Goal: Find specific page/section: Find specific page/section

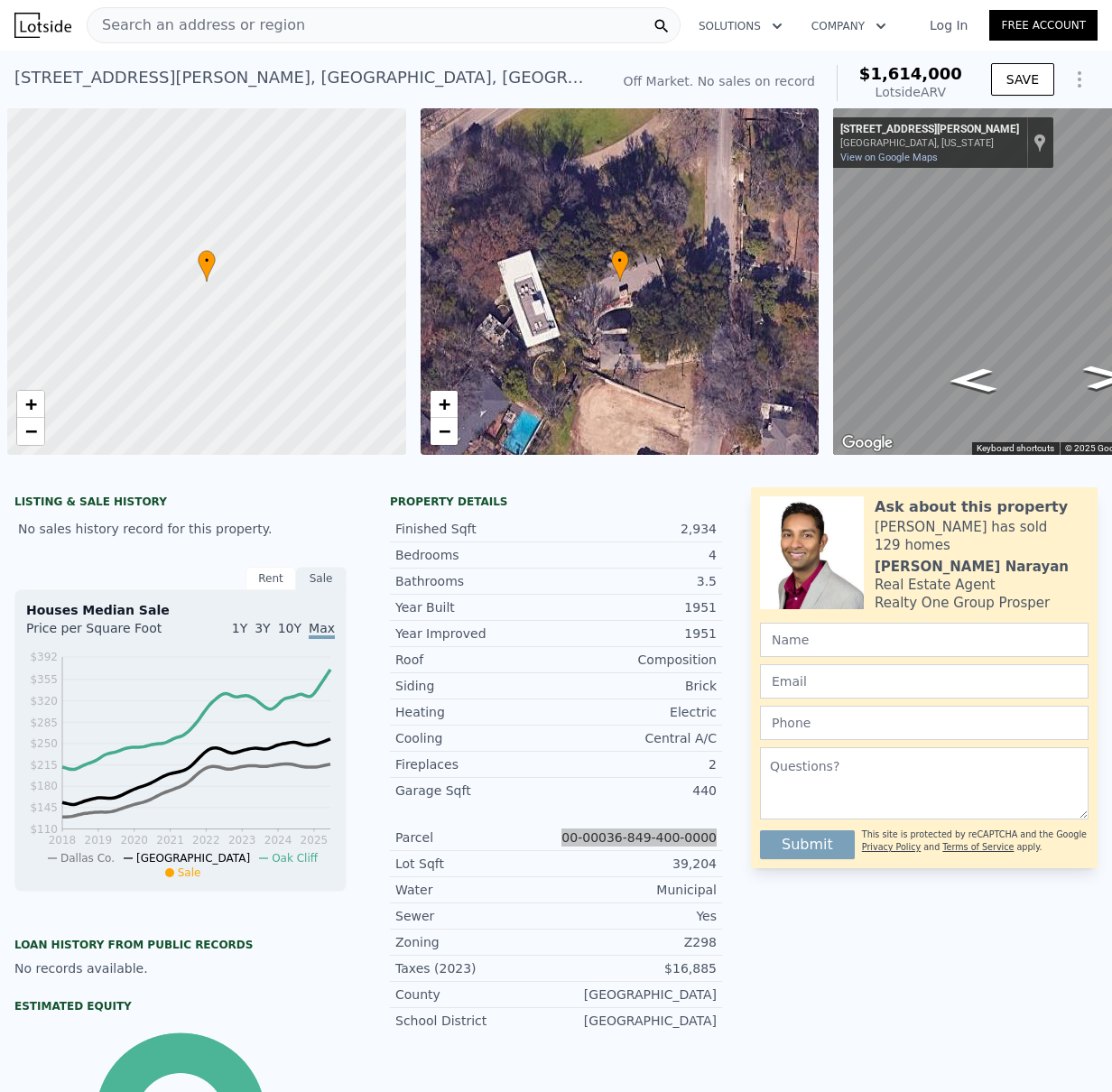
scroll to position [0, 1]
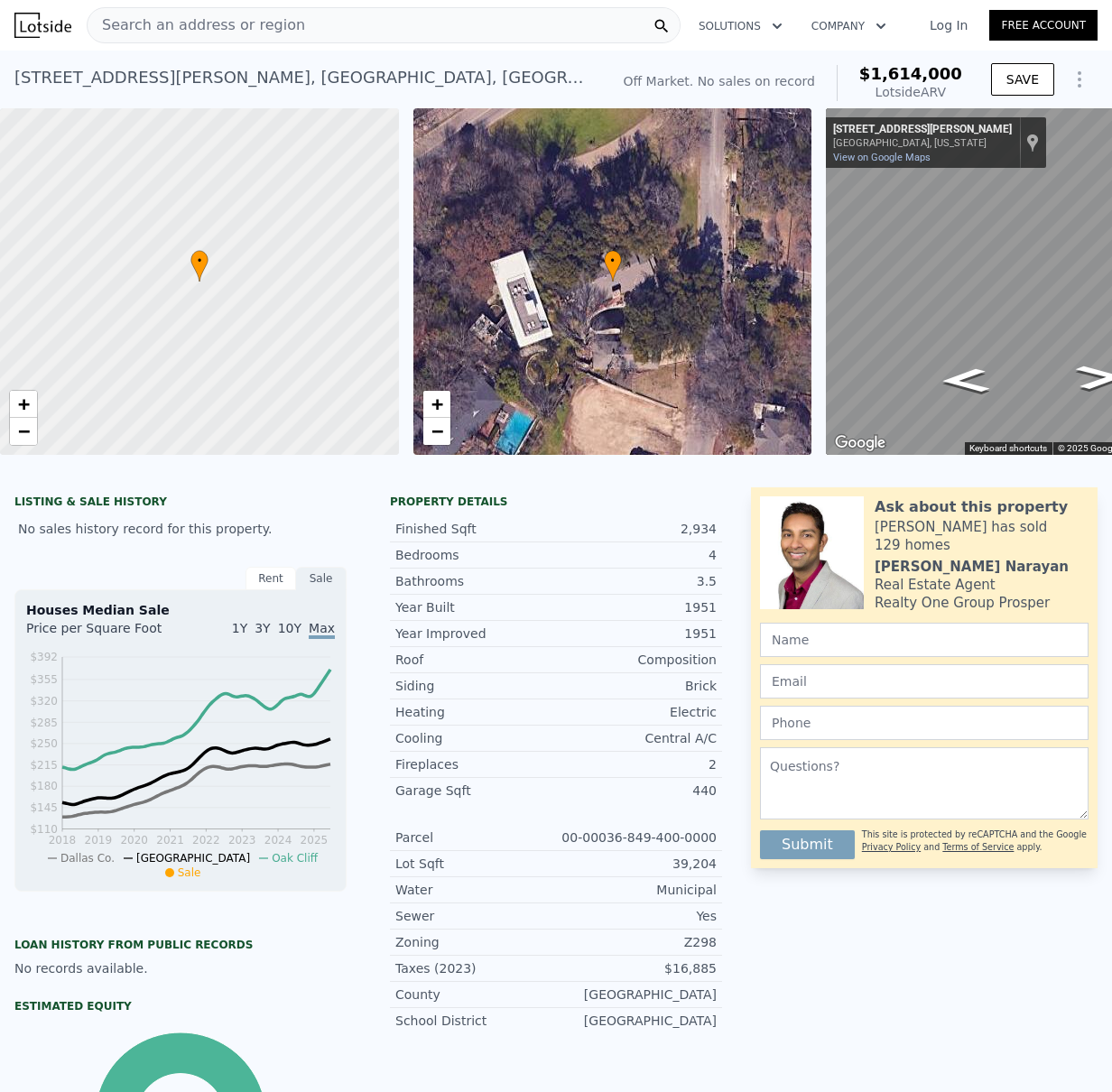
click at [170, 23] on span "Search an address or region" at bounding box center [196, 25] width 217 height 22
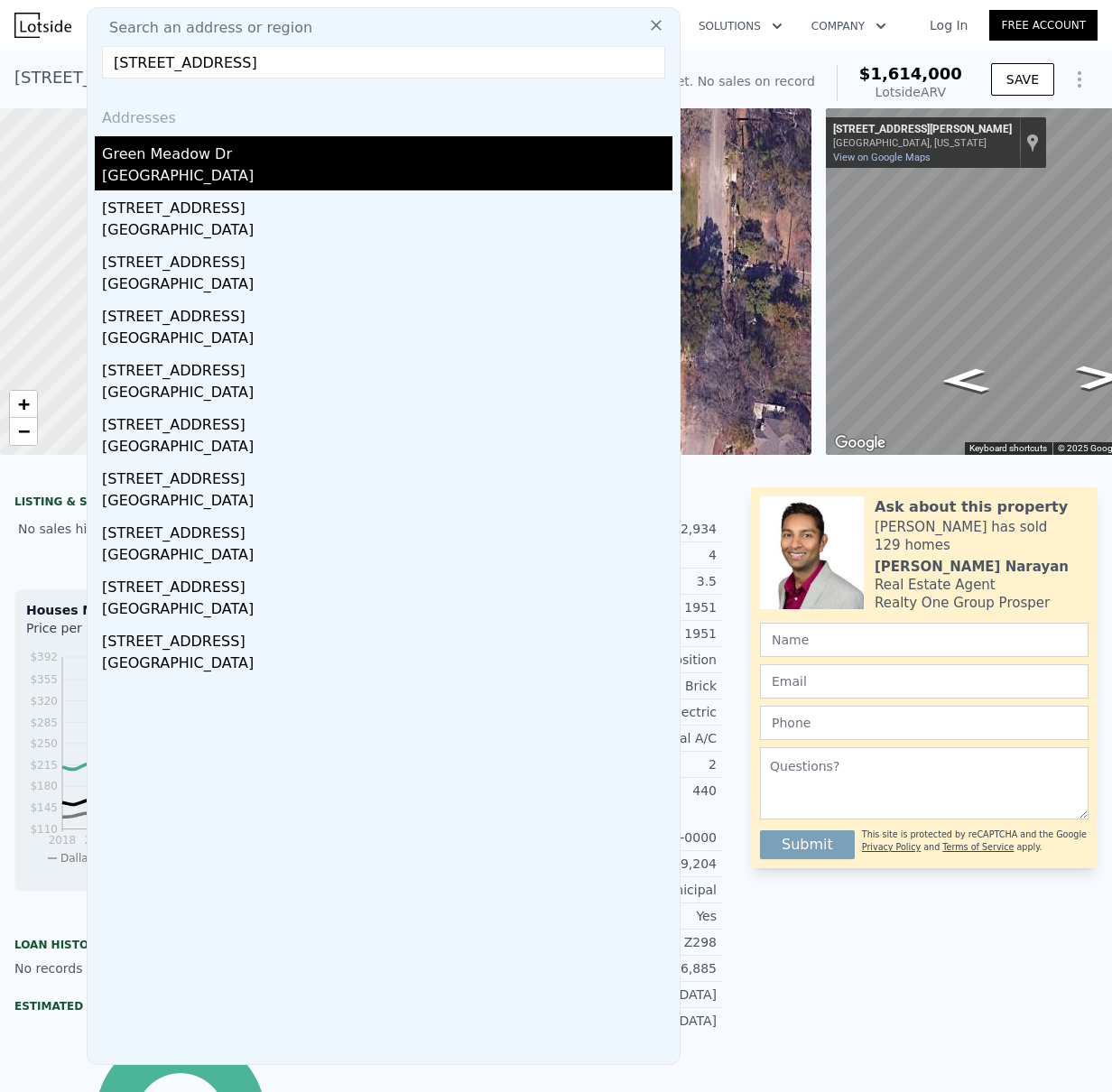
type input "[STREET_ADDRESS]"
click at [157, 160] on div "Green Meadow Dr" at bounding box center [387, 151] width 570 height 29
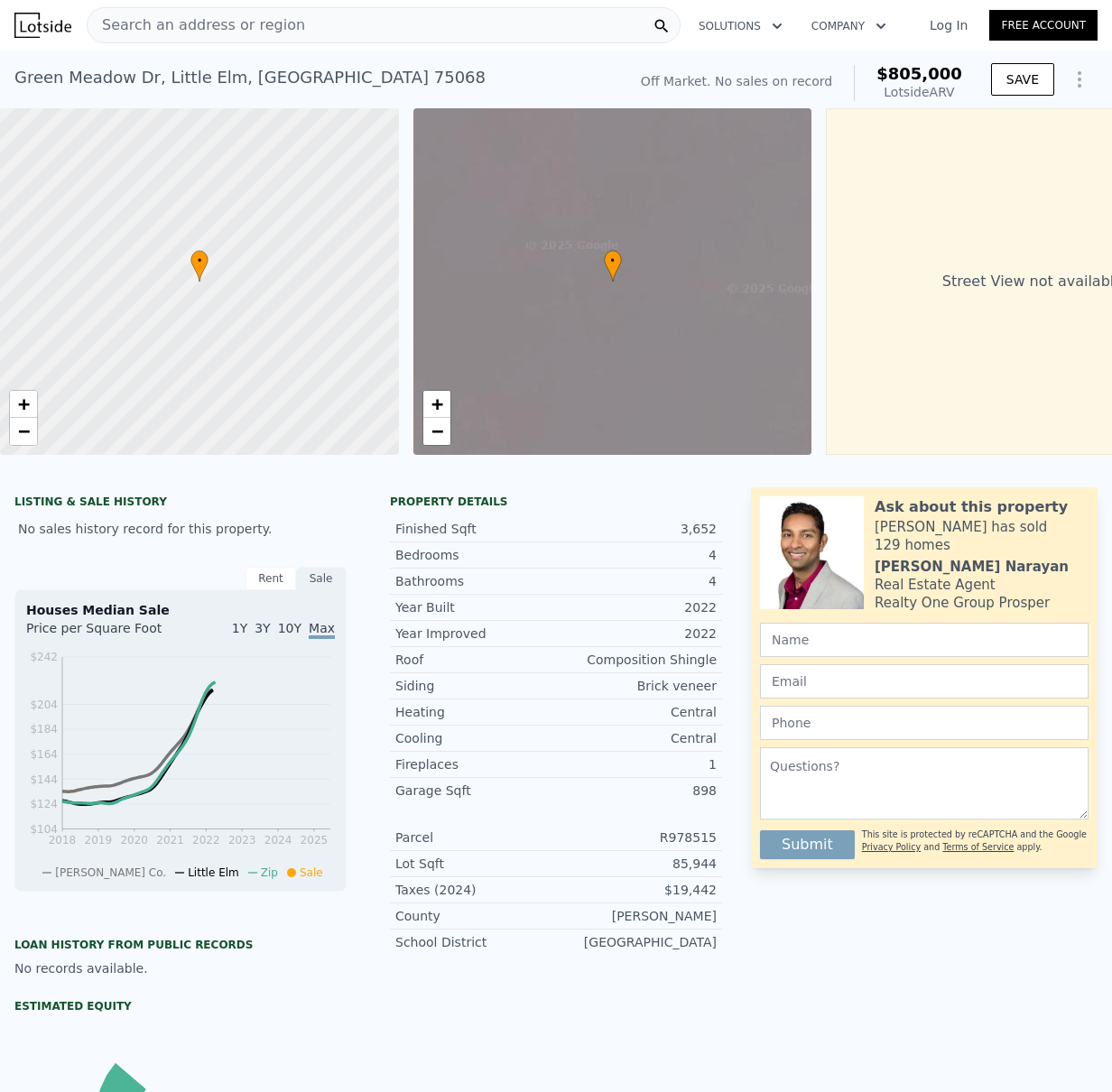
click at [238, 4] on div "Search an address or region Solutions Company Open main menu Log In Free Account" at bounding box center [556, 25] width 1083 height 43
click at [210, 16] on span "Search an address or region" at bounding box center [196, 25] width 217 height 22
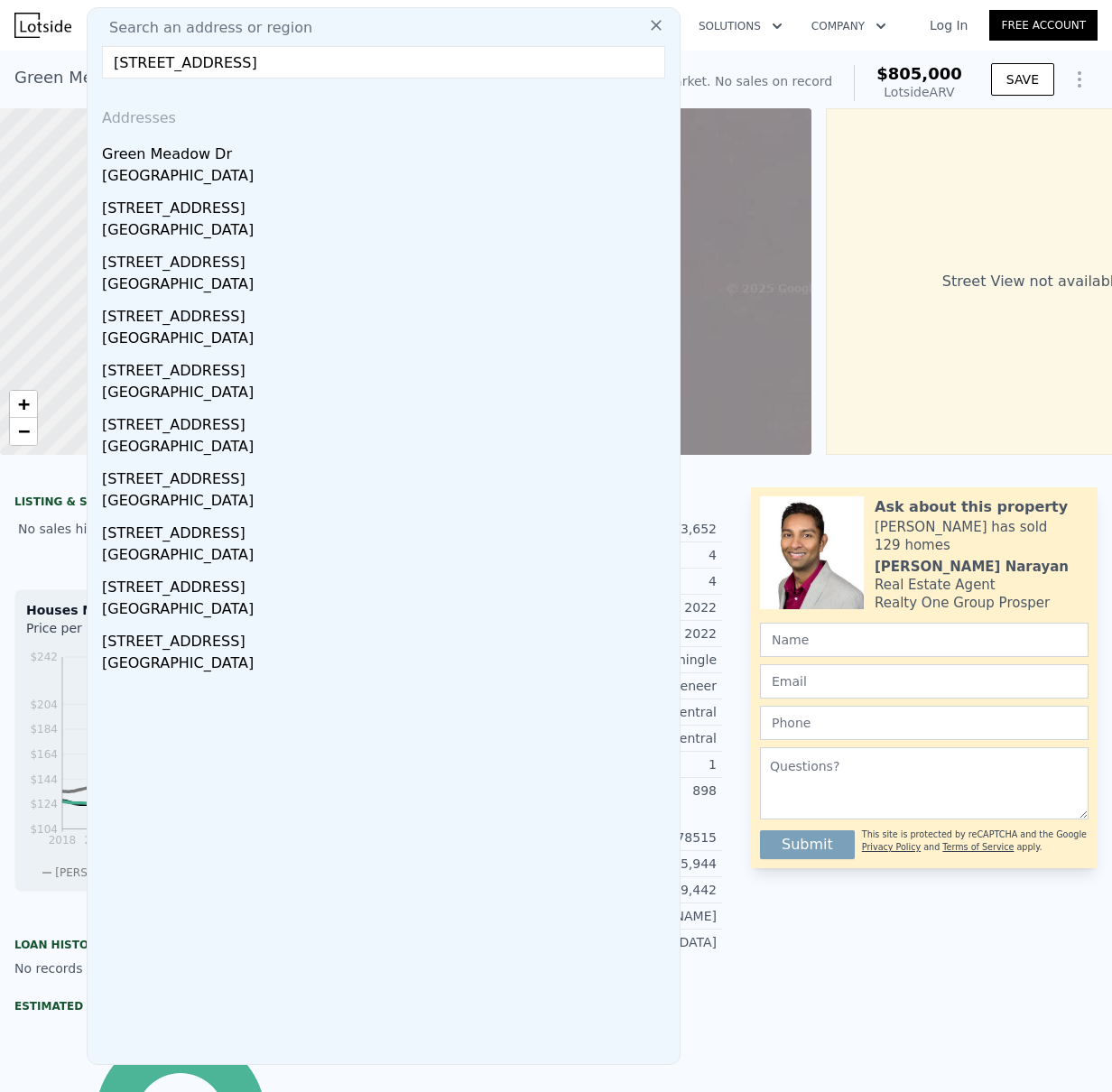
click at [196, 62] on input "[STREET_ADDRESS]" at bounding box center [383, 62] width 563 height 33
click at [128, 57] on input "[STREET_ADDRESS]" at bounding box center [383, 62] width 563 height 33
click at [165, 63] on input "[STREET_ADDRESS]" at bounding box center [383, 62] width 563 height 33
click at [117, 62] on input "[STREET_ADDRESS]" at bounding box center [383, 62] width 563 height 33
type input "[STREET_ADDRESS]"
